Goal: Navigation & Orientation: Find specific page/section

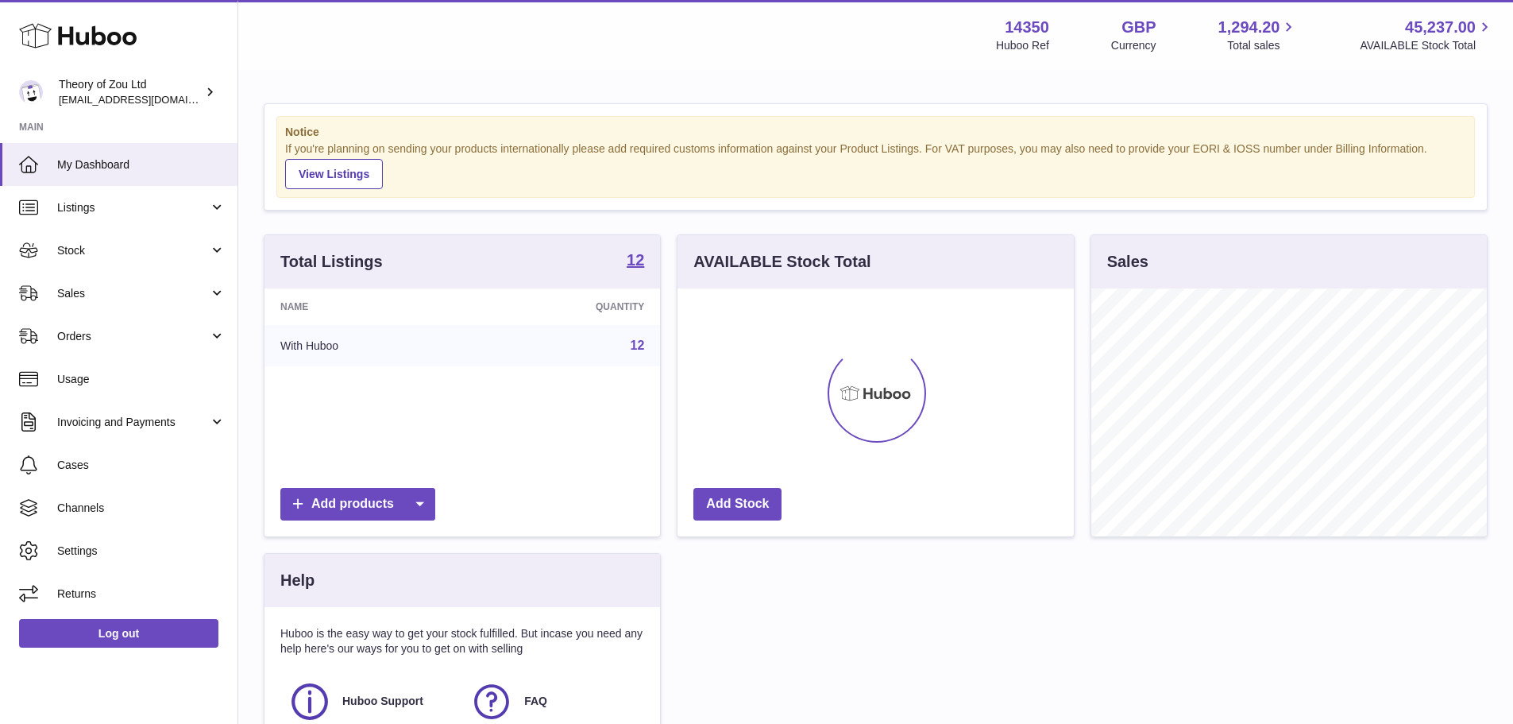
scroll to position [248, 396]
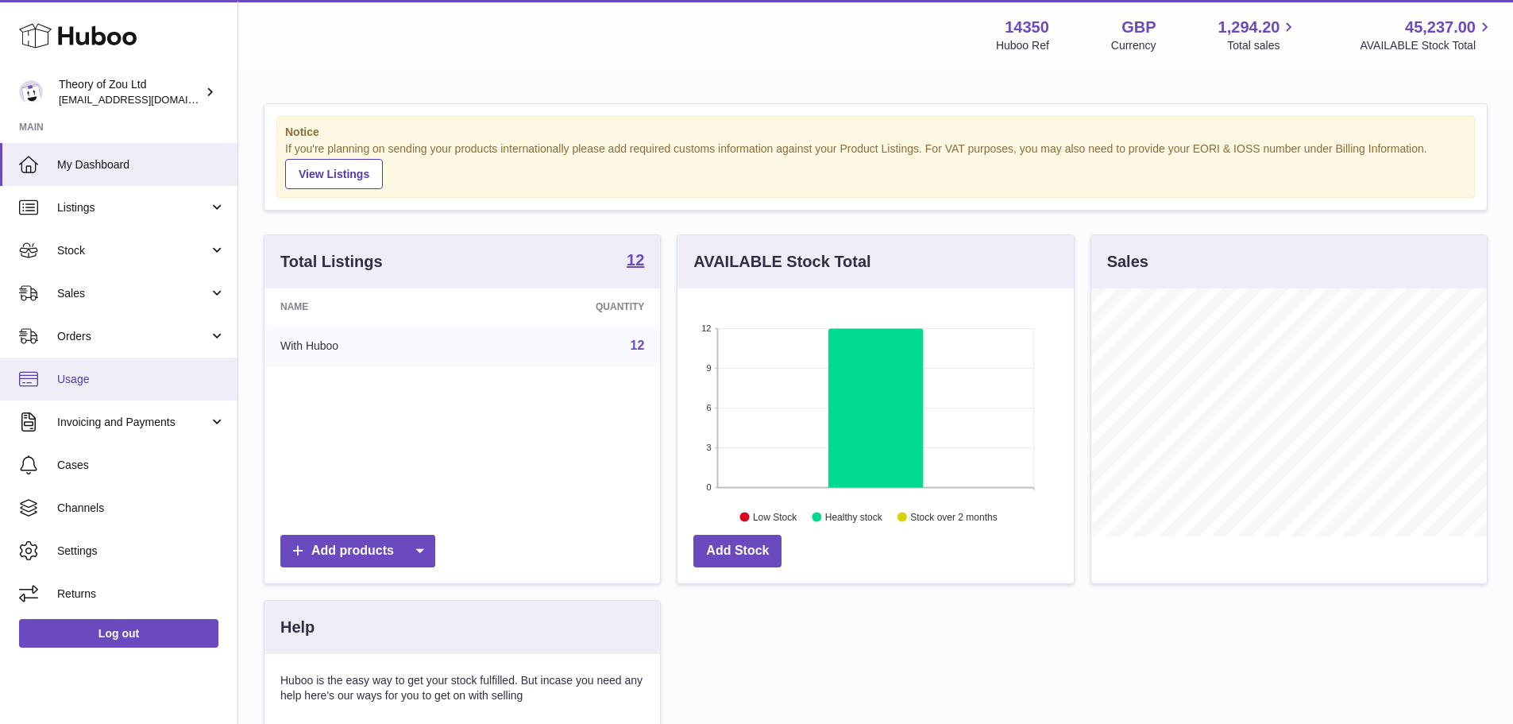
click at [141, 388] on link "Usage" at bounding box center [118, 378] width 237 height 43
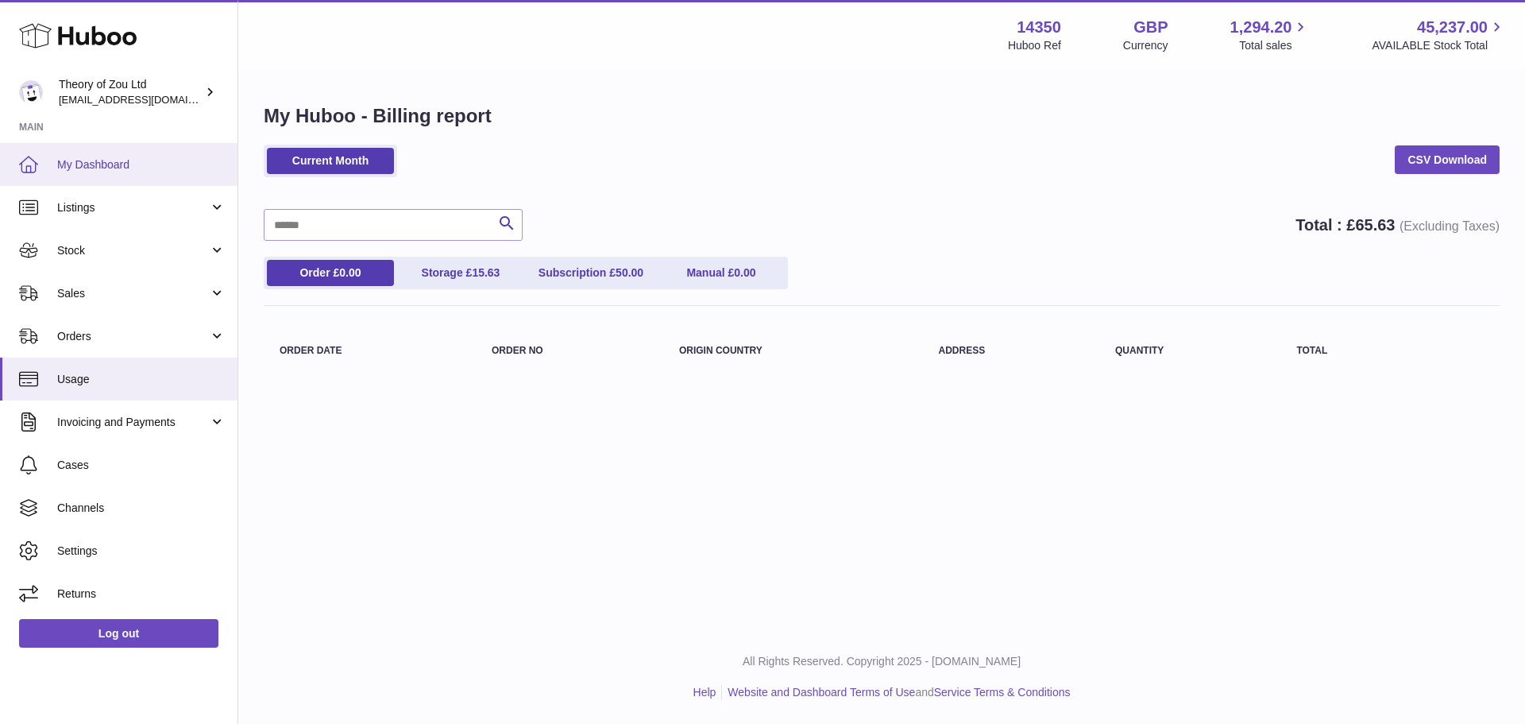
click at [125, 162] on span "My Dashboard" at bounding box center [141, 164] width 168 height 15
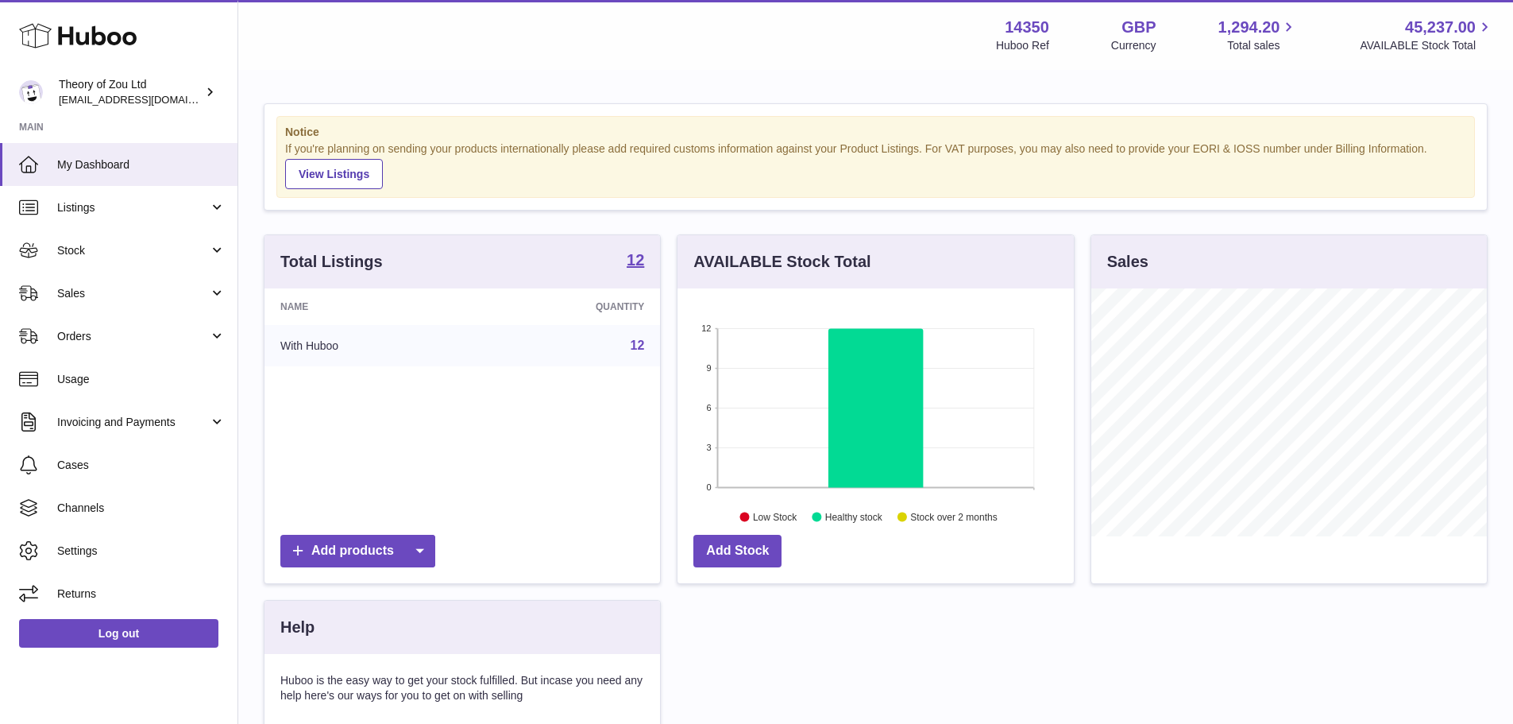
scroll to position [248, 396]
